Goal: Use online tool/utility: Use online tool/utility

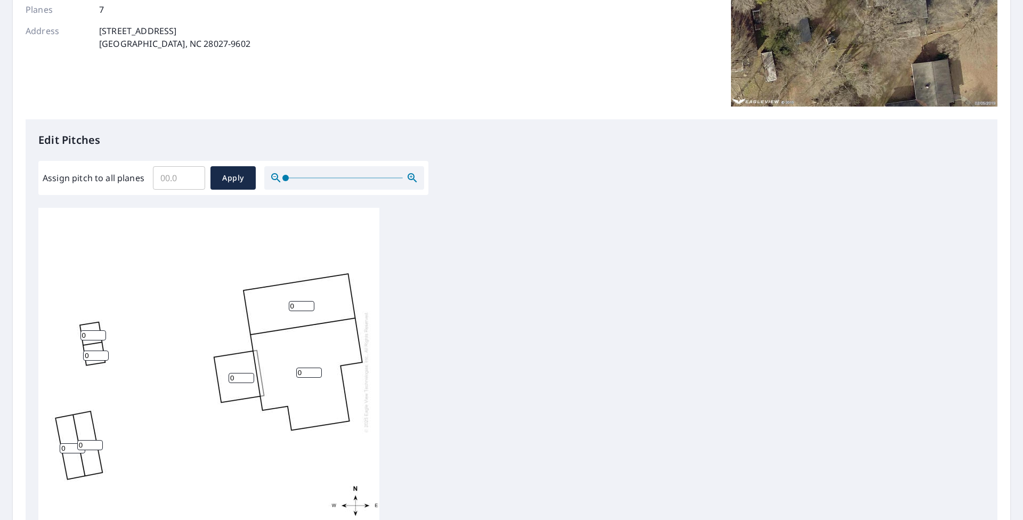
scroll to position [213, 0]
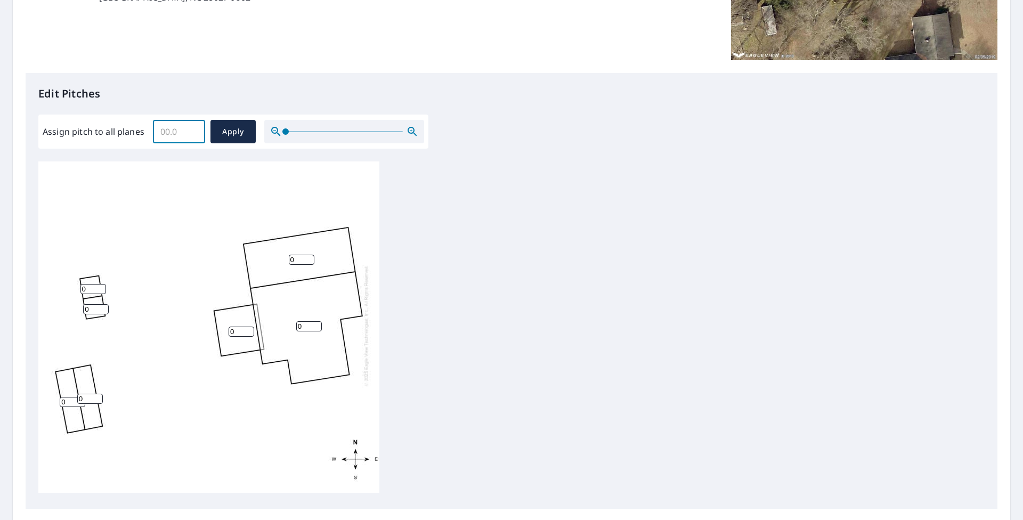
drag, startPoint x: 185, startPoint y: 134, endPoint x: 177, endPoint y: 142, distance: 10.5
click at [178, 142] on input "Assign pitch to all planes" at bounding box center [179, 132] width 52 height 30
type input "3"
click at [214, 135] on button "Apply" at bounding box center [232, 131] width 45 height 23
type input "3"
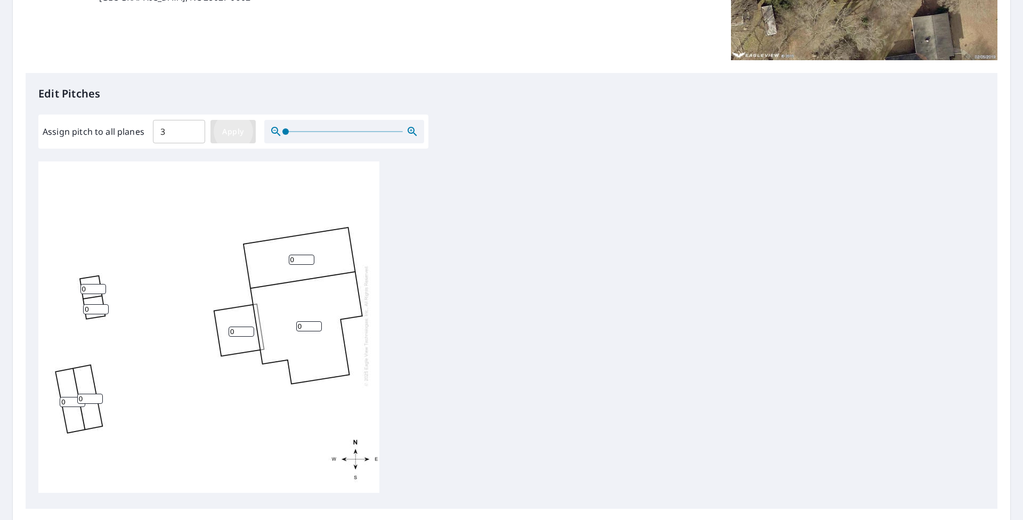
type input "3"
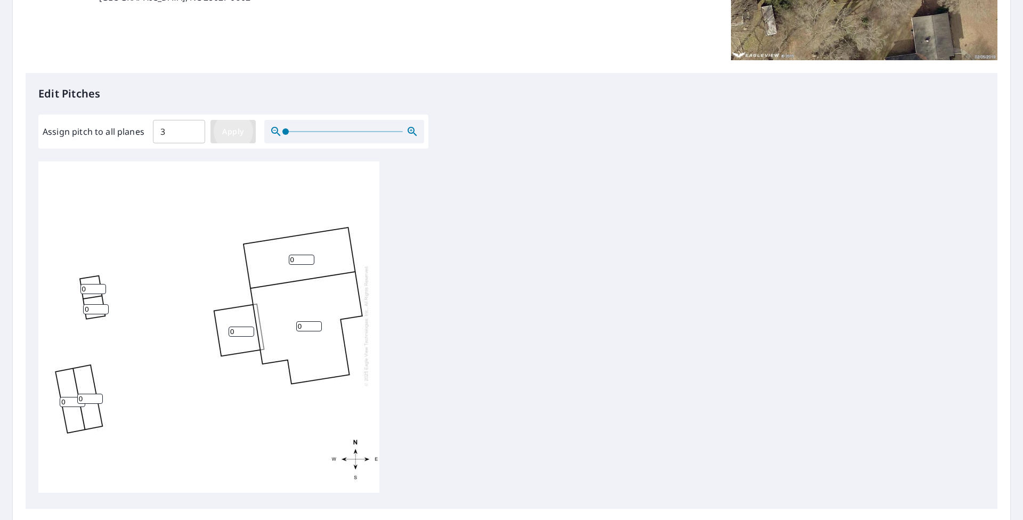
type input "3"
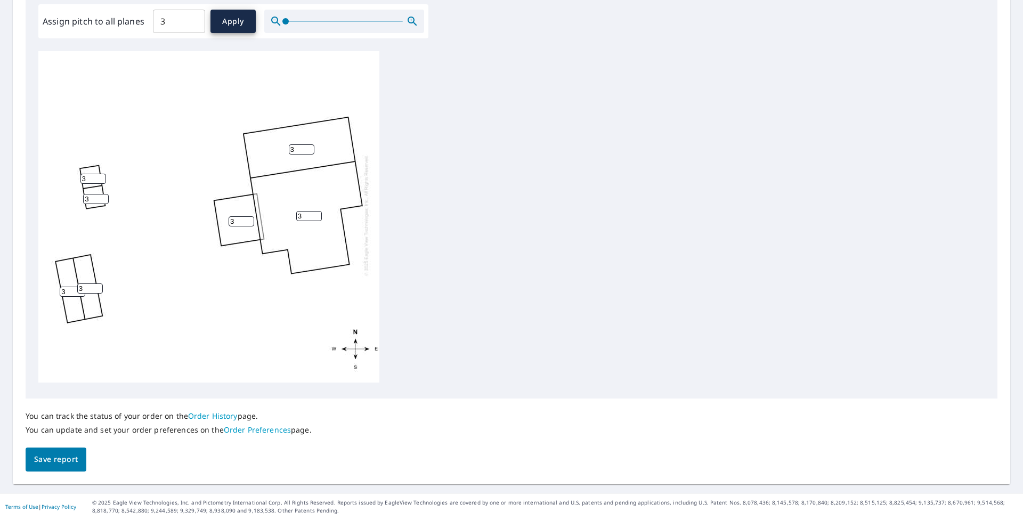
click at [54, 465] on span "Save report" at bounding box center [56, 459] width 44 height 13
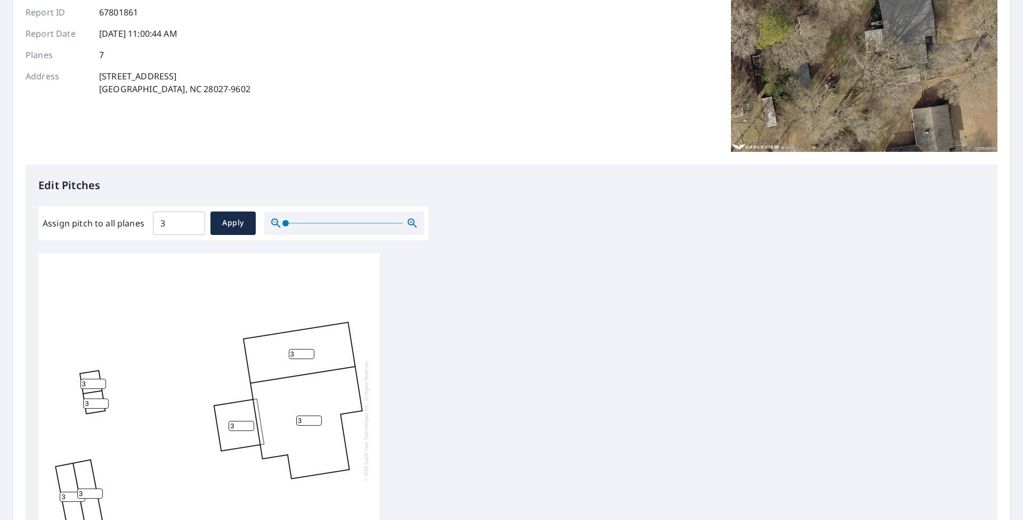
scroll to position [0, 0]
